Goal: Communication & Community: Ask a question

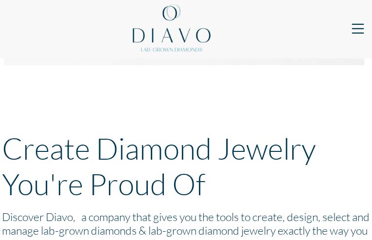
type input "yyDhYYgtdtr"
type input "bfDbVHuUOq"
type input "[EMAIL_ADDRESS][DOMAIN_NAME]"
type input "QAhCGErn"
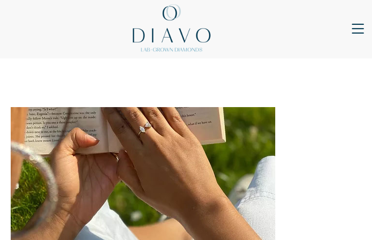
type input "DRBzdpPY"
type input "HmCcyObhXNMwsYA"
type input "[EMAIL_ADDRESS][DOMAIN_NAME]"
type input "FhoqagVgSUXoBKpH"
type input "wkeLZfBBgeXSYBU"
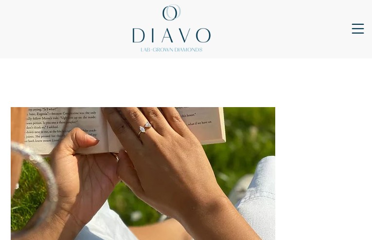
type input "[EMAIL_ADDRESS][DOMAIN_NAME]"
type input "GqWZpuyZsEdXDE"
type input "FyERtFVkeLrrjr"
type input "[EMAIL_ADDRESS][DOMAIN_NAME]"
type input "ZpWsMyHYufxHPVuI"
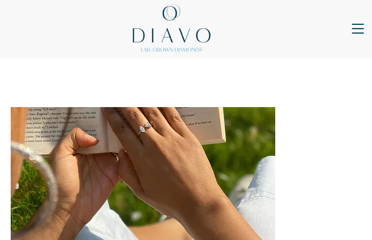
type input "AWljOMQlMqkSKQ"
type input "heqbLALbZwKOKr"
type input "[EMAIL_ADDRESS][DOMAIN_NAME]"
type input "RsVBpQZdOBeKynhl"
type input "uxqRudQVXbWDzGrX"
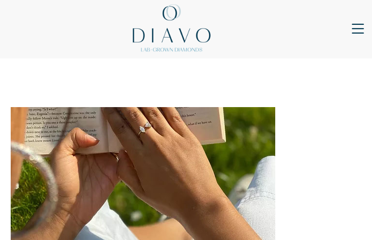
type input "QuguFtjpmhnn"
type input "[EMAIL_ADDRESS][DOMAIN_NAME]"
type input "SBFONEqoUZmJese"
